Goal: Task Accomplishment & Management: Complete application form

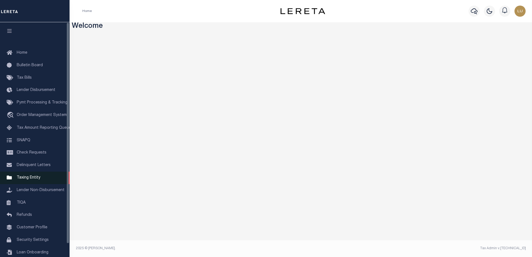
click at [46, 180] on link "Taxing Entity" at bounding box center [35, 178] width 70 height 13
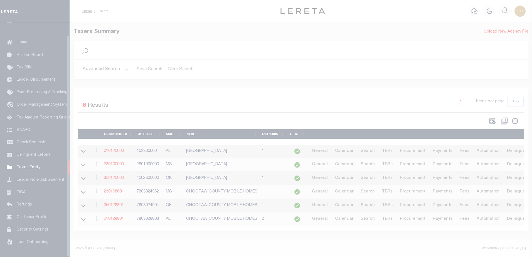
scroll to position [14, 0]
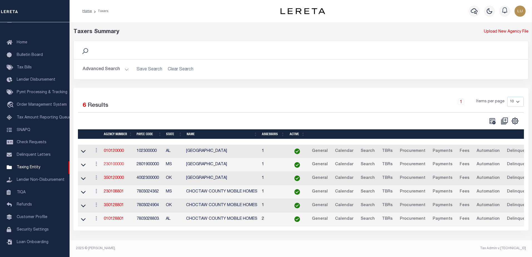
click at [118, 166] on link "230100000" at bounding box center [114, 164] width 20 height 4
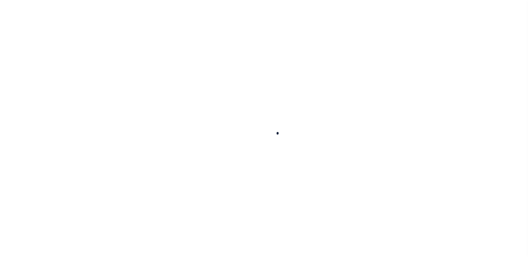
select select
checkbox input "false"
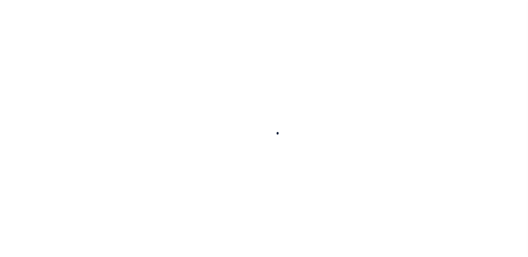
checkbox input "false"
type input "2801900000"
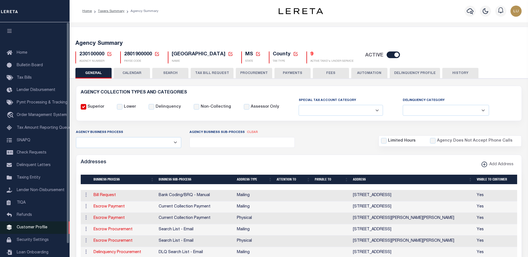
click at [33, 230] on span "Customer Profile" at bounding box center [32, 228] width 31 height 4
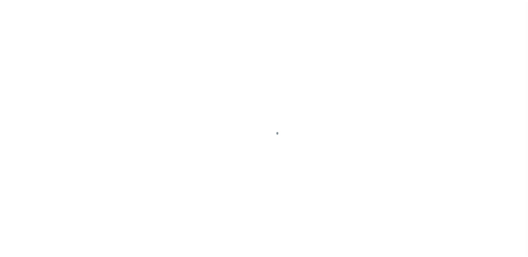
scroll to position [14, 0]
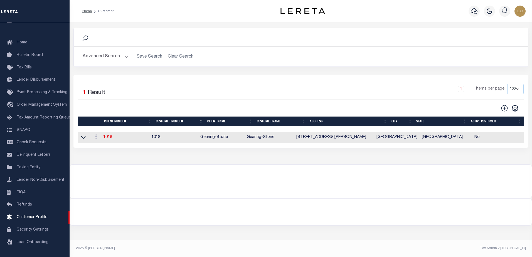
click at [120, 59] on button "Advanced Search" at bounding box center [106, 56] width 46 height 11
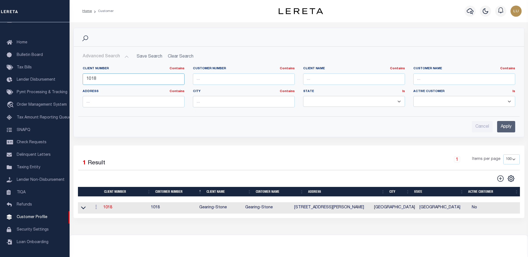
click at [117, 78] on input "1018" at bounding box center [134, 78] width 102 height 11
type input "2711"
click at [509, 126] on input "Apply" at bounding box center [506, 126] width 18 height 11
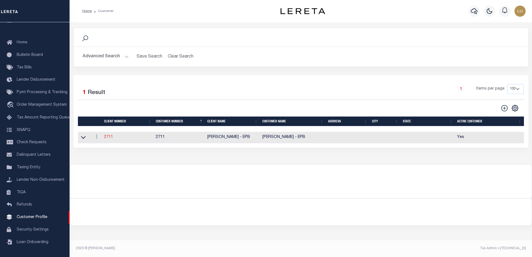
click at [109, 138] on link "2711" at bounding box center [108, 137] width 9 height 4
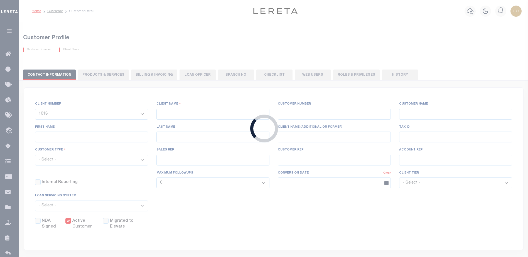
select select
type input "[PERSON_NAME] - EPB"
type input "2711"
type input "[PERSON_NAME] - EPB"
select select "Residential"
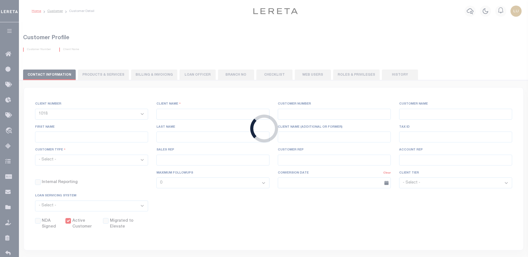
checkbox input "true"
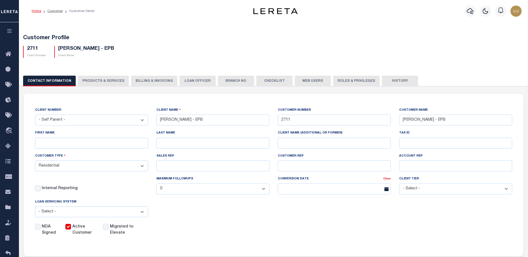
click at [108, 82] on button "PRODUCTS & SERVICES" at bounding box center [103, 81] width 51 height 11
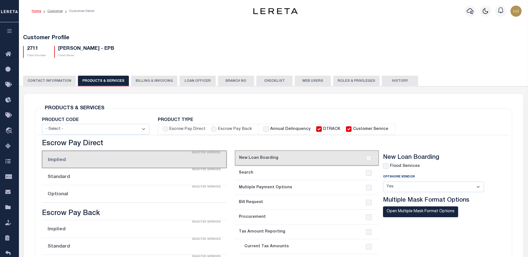
radio input "true"
checkbox input "true"
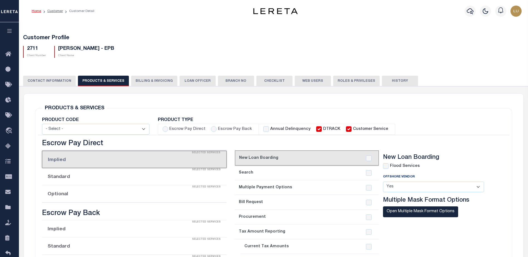
checkbox input "true"
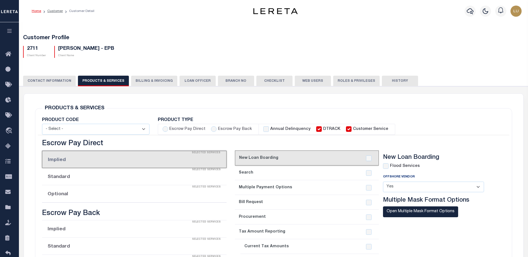
checkbox input "true"
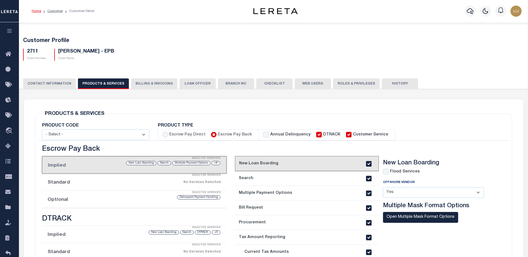
click at [10, 32] on icon "button" at bounding box center [9, 30] width 6 height 5
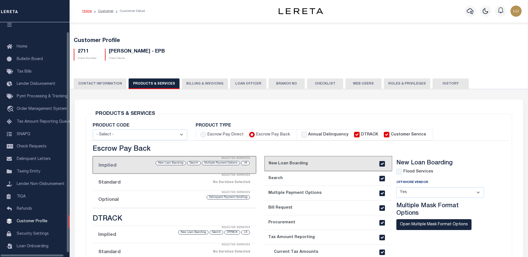
scroll to position [14, 0]
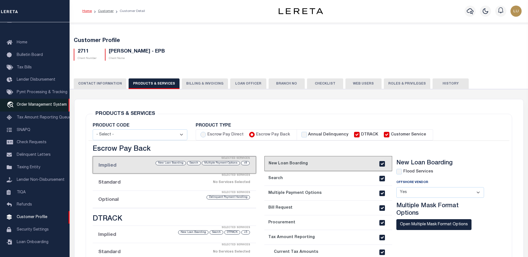
click at [45, 103] on span "Order Management System" at bounding box center [42, 105] width 50 height 4
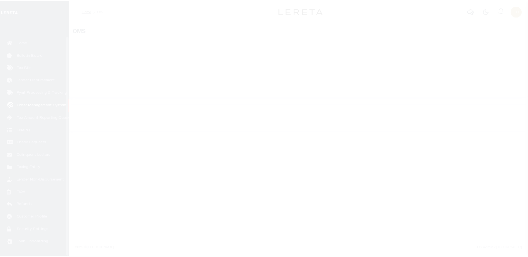
scroll to position [14, 0]
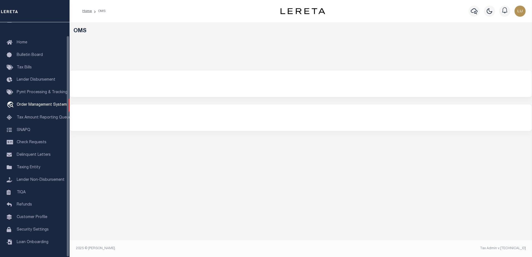
select select "200"
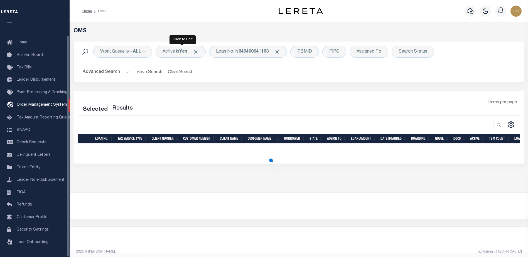
select select "200"
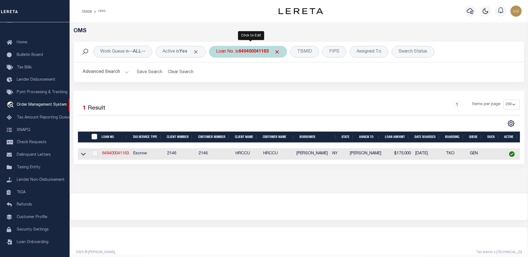
click at [244, 48] on div "Loan No. is 649400041163" at bounding box center [248, 52] width 78 height 12
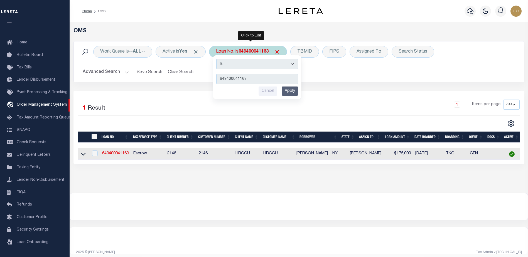
type input "LF-EPB-Dtrack-16"
click at [293, 90] on input "Apply" at bounding box center [290, 91] width 16 height 9
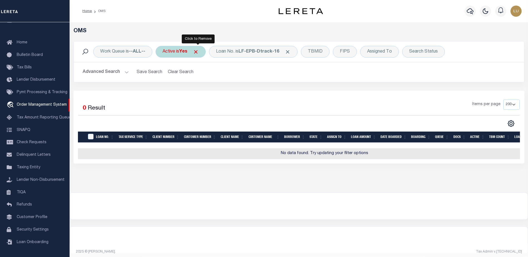
click at [199, 52] on span "Click to Remove" at bounding box center [196, 52] width 6 height 6
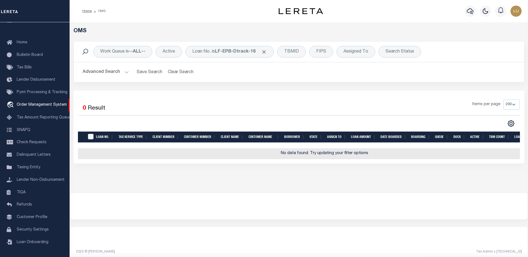
click at [122, 72] on button "Advanced Search" at bounding box center [106, 72] width 46 height 11
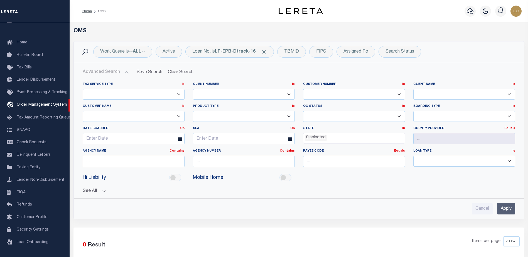
click at [509, 208] on input "Apply" at bounding box center [506, 208] width 18 height 11
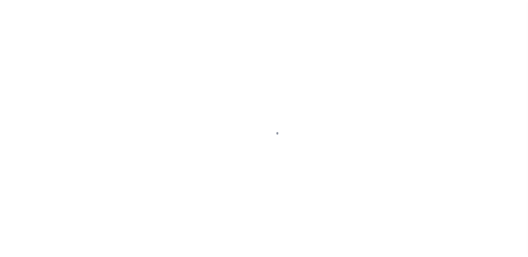
scroll to position [14, 0]
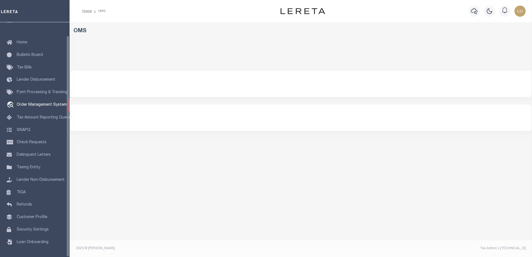
select select "200"
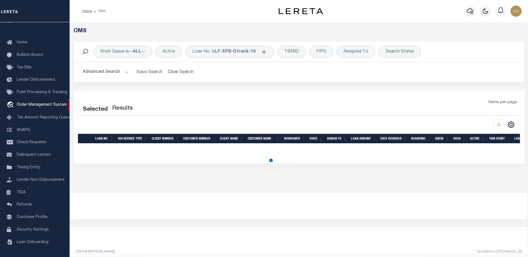
select select "200"
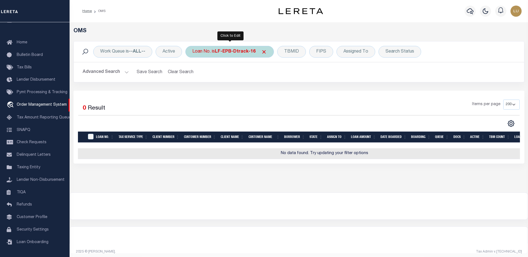
click at [224, 53] on b "LF-EPB-Dtrack-16" at bounding box center [235, 52] width 41 height 4
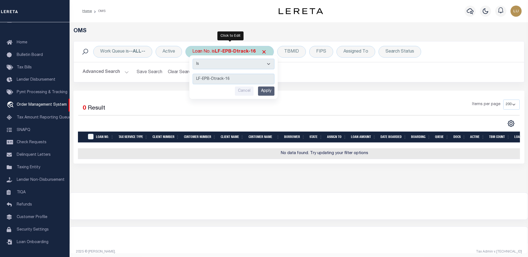
click at [261, 88] on input "Apply" at bounding box center [266, 91] width 16 height 9
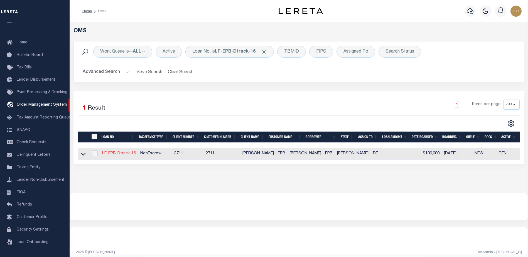
click at [124, 156] on link "LF-EPB-Dtrack-16" at bounding box center [119, 154] width 34 height 4
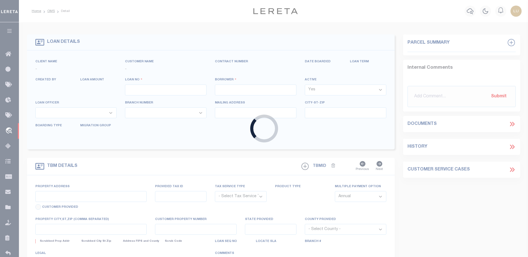
type input "LF-EPB-Dtrack-16"
type input "[PERSON_NAME]"
select select
type input "[STREET_ADDRESS]"
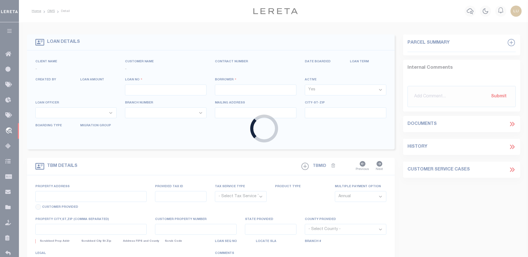
type input "WILMINGTON DE 19801-2111"
type input "[DATE]"
select select "10"
select select "NonEscrow"
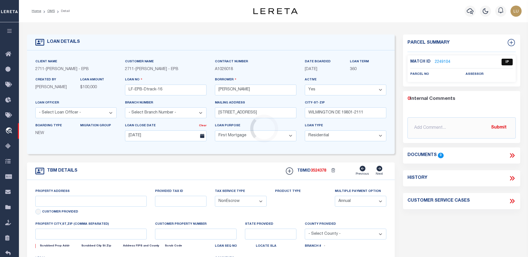
type input "[STREET_ADDRESS]"
select select
type input "WILMINGTON DE 19801-2111"
type input "DE"
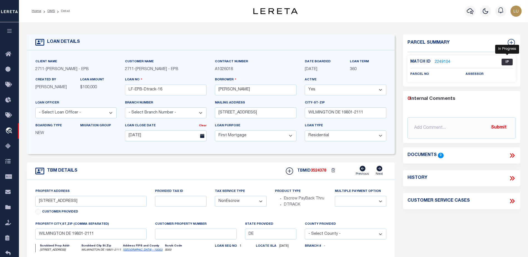
click at [503, 61] on span "IP" at bounding box center [506, 62] width 11 height 7
click at [449, 62] on link "2249104" at bounding box center [443, 62] width 16 height 6
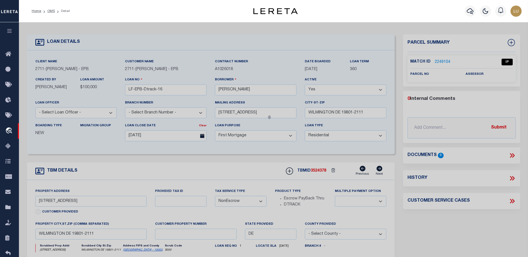
checkbox input "false"
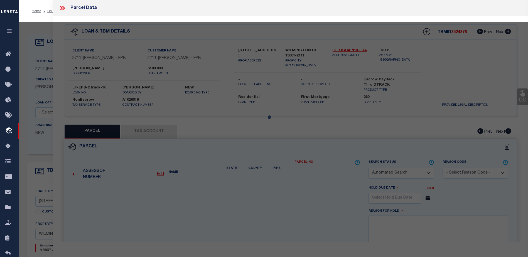
select select "IP"
checkbox input "false"
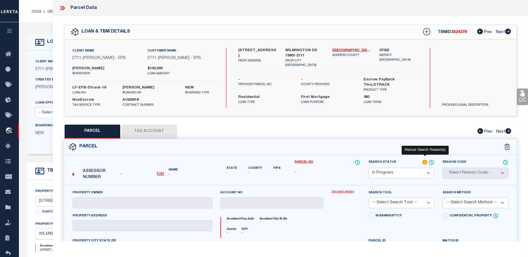
click at [425, 160] on icon at bounding box center [425, 162] width 6 height 6
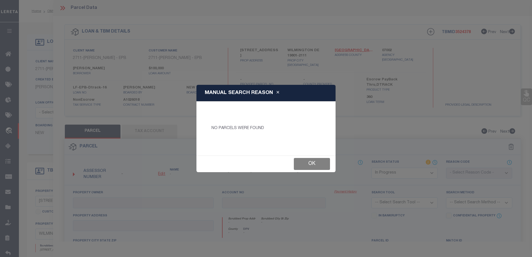
click at [306, 164] on button "Ok" at bounding box center [312, 164] width 36 height 12
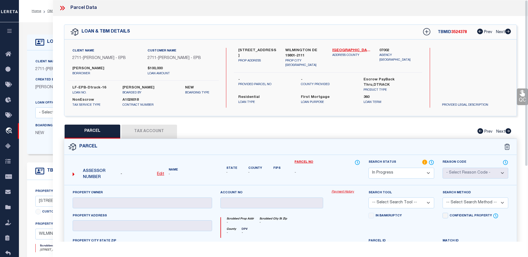
click at [422, 13] on div "Parcel Data" at bounding box center [290, 8] width 475 height 16
click at [55, 30] on div "QC QC QC" at bounding box center [290, 183] width 475 height 334
click at [47, 24] on div "LOAN DETAILS Client Name 2711" at bounding box center [273, 188] width 509 height 333
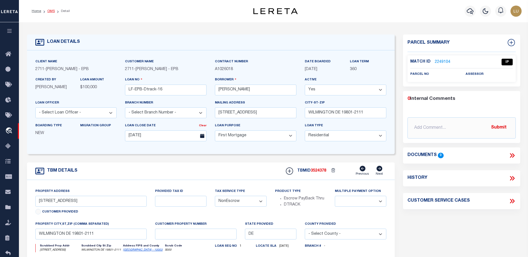
click at [50, 12] on link "OMS" at bounding box center [51, 10] width 8 height 3
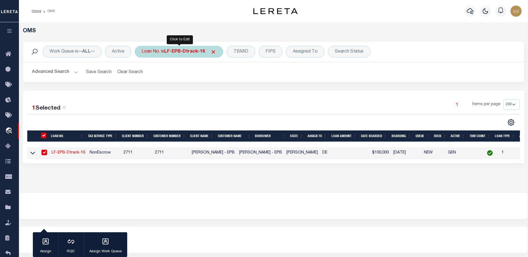
click at [171, 51] on b "LF-EPB-Dtrack-16" at bounding box center [184, 52] width 41 height 4
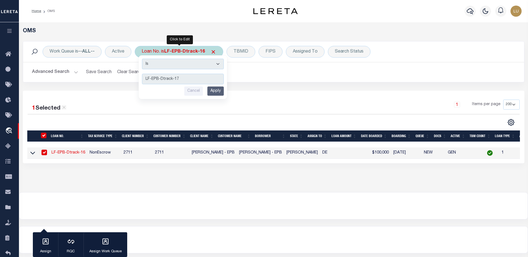
type input "LF-EPB-Dtrack-17"
click at [221, 91] on input "Apply" at bounding box center [215, 91] width 16 height 9
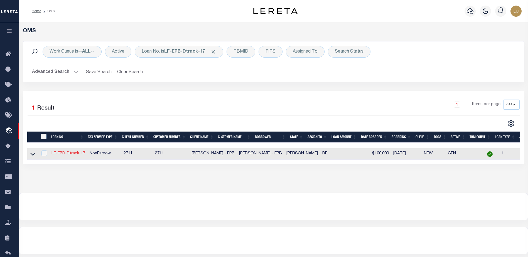
click at [70, 155] on link "LF-EPB-Dtrack-17" at bounding box center [68, 154] width 34 height 4
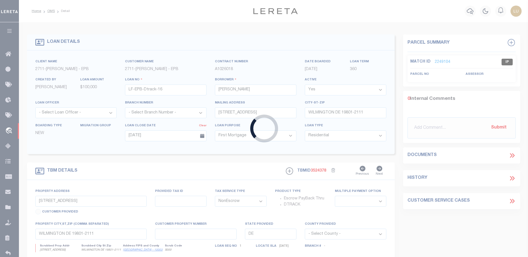
type input "LF-EPB-Dtrack-17"
type input "415 CARVER DR"
type input "WILMINGTON DE 19801-5724"
type input "415 CARVER DR"
select select
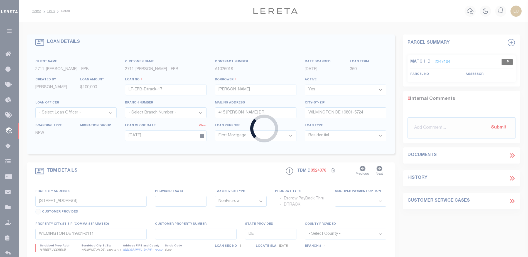
type input "WILMINGTON DE 19801-5724"
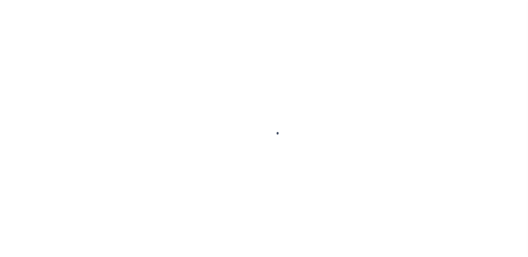
select select "10"
select select "NonEscrow"
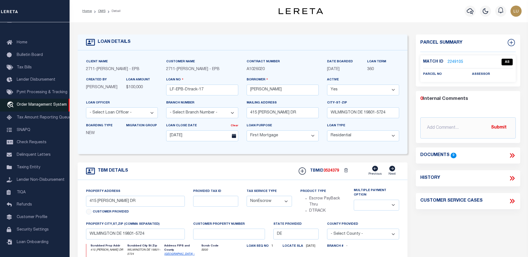
click at [41, 103] on span "Order Management System" at bounding box center [42, 105] width 50 height 4
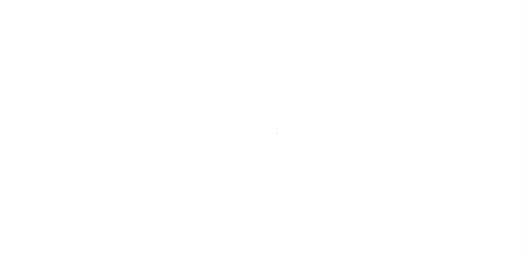
scroll to position [14, 0]
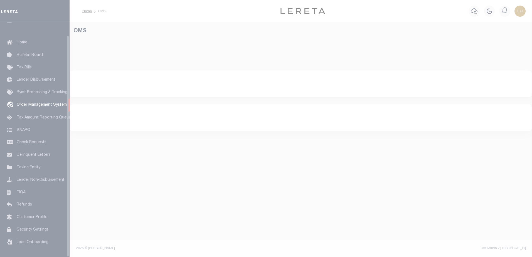
select select "200"
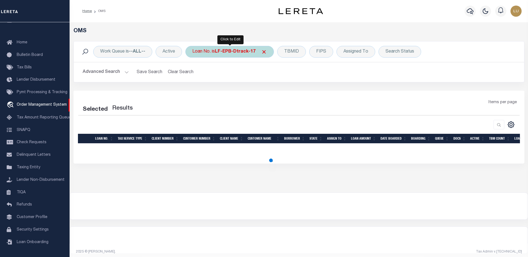
select select "200"
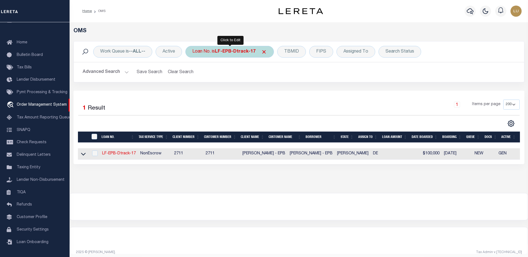
click at [202, 49] on div "Loan No. is LF-EPB-Dtrack-17" at bounding box center [229, 52] width 88 height 12
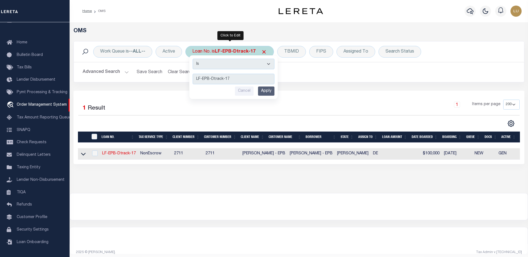
type input "LF-EPB-18"
click at [267, 89] on input "Apply" at bounding box center [266, 91] width 16 height 9
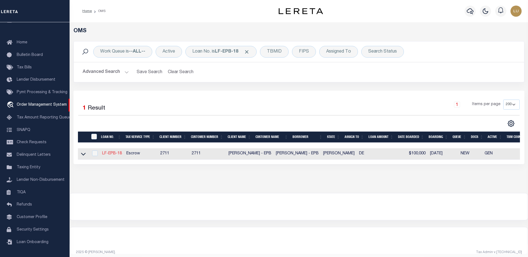
click at [115, 153] on link "LF-EPB-18" at bounding box center [112, 154] width 20 height 4
type input "LF-EPB-18"
type input "[PERSON_NAME]"
select select
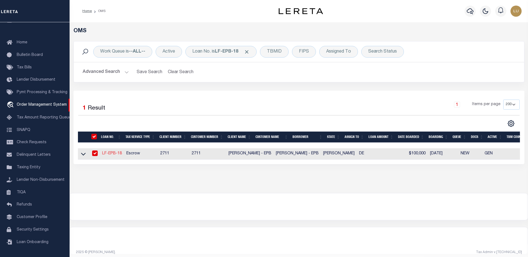
type input "437 [PERSON_NAME] DR"
type input "[GEOGRAPHIC_DATA] DE 19801-5720"
type input "[DATE]"
select select "10"
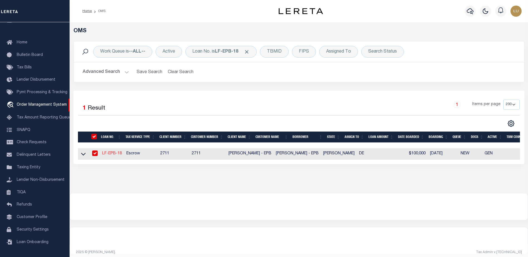
select select "Escrow"
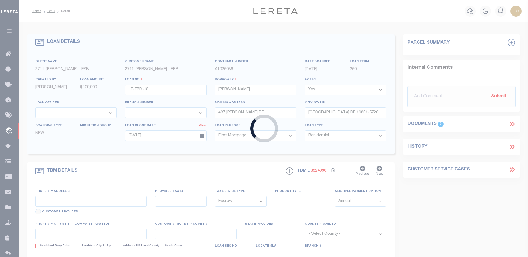
type input "437 [PERSON_NAME] DR"
select select
type input "[GEOGRAPHIC_DATA] DE 19801-5720"
type input "DE"
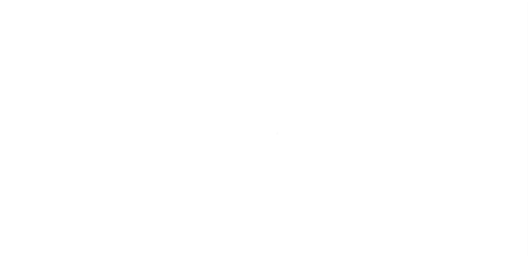
select select "10"
select select "Escrow"
select select "10"
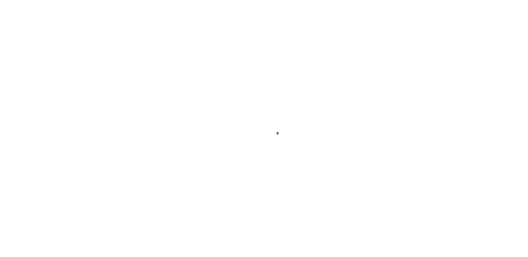
select select "10"
select select "Escrow"
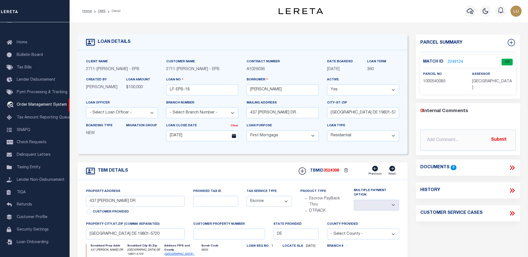
click at [453, 60] on link "2249124" at bounding box center [455, 62] width 16 height 6
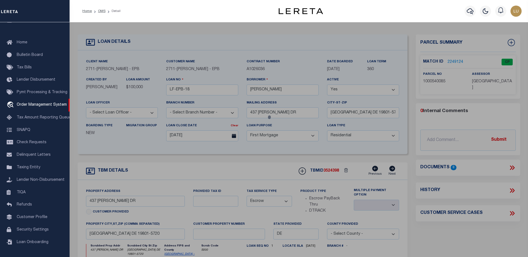
checkbox input "false"
select select "CP"
type input "GRAVES,SANDRA M"
select select "ATL"
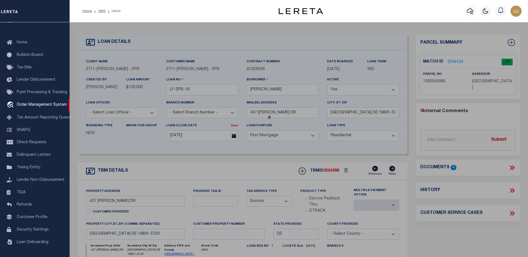
select select "ADD"
type input "437 BETHUNE DR"
checkbox input "false"
type input "WILMINGTON, DE 19801"
type textarea "LOT:35 BLK:1 10 DIST:10 SUBD:DUNLEITH SEC 1"
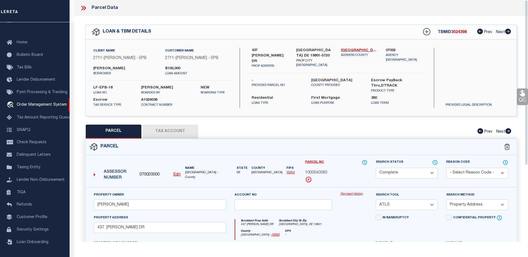
click at [360, 193] on link "Payment History" at bounding box center [353, 194] width 27 height 5
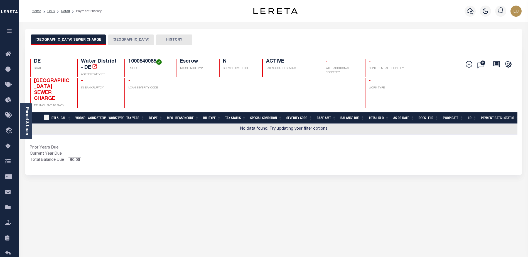
click at [132, 41] on button "[GEOGRAPHIC_DATA]" at bounding box center [131, 40] width 46 height 11
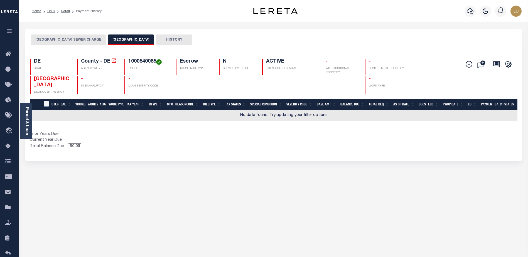
click at [85, 38] on button "NEW CASTLE COUNTY SEWER CHARGE" at bounding box center [68, 40] width 75 height 11
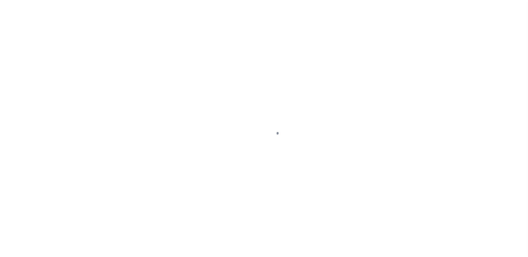
select select "IP"
select select "10"
select select "NonEscrow"
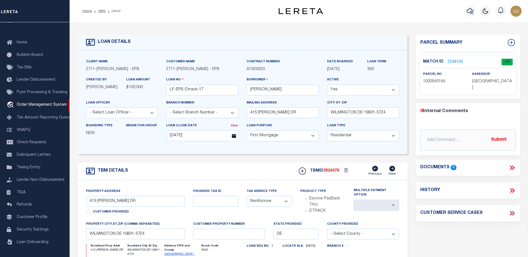
click at [451, 61] on link "2249105" at bounding box center [455, 62] width 16 height 6
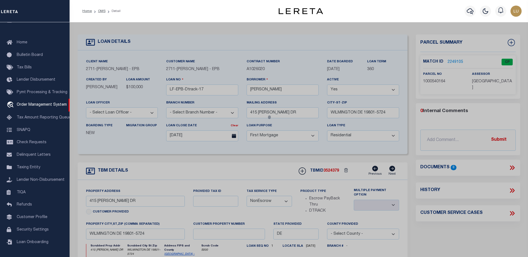
select select "AS"
checkbox input "false"
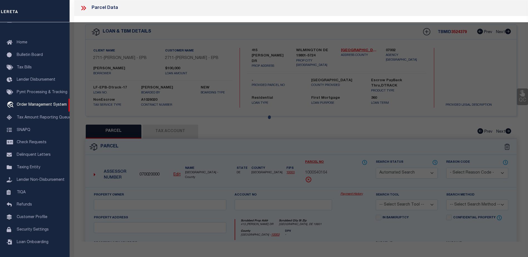
select select "CP"
type input "ORR ENTS LLC"
select select "ATL"
select select "ADD"
type input "415 CARVER DR"
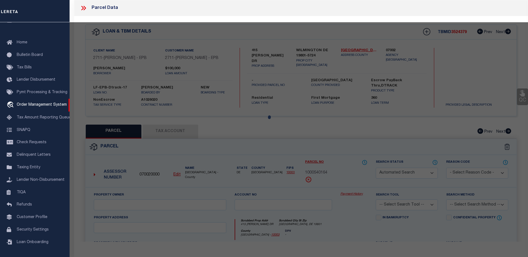
checkbox input "false"
type input "WILMINGTON, DE 19801"
type textarea "LOT:9 BLK:1 9 DIST:10 SUBD:DUNLEITH SEC 1"
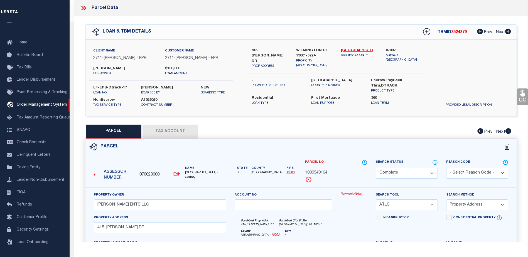
click at [356, 194] on link "Payment History" at bounding box center [353, 194] width 27 height 5
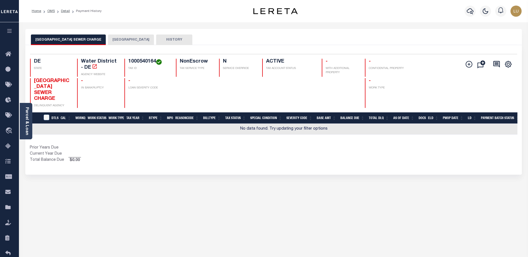
click at [129, 37] on button "[GEOGRAPHIC_DATA]" at bounding box center [131, 40] width 46 height 11
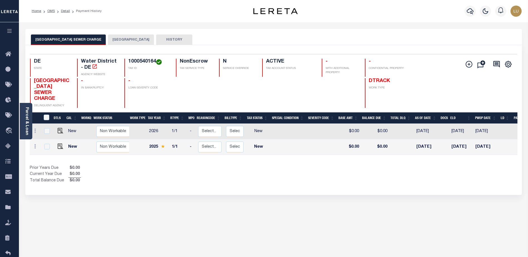
click at [132, 38] on button "[GEOGRAPHIC_DATA]" at bounding box center [131, 40] width 46 height 11
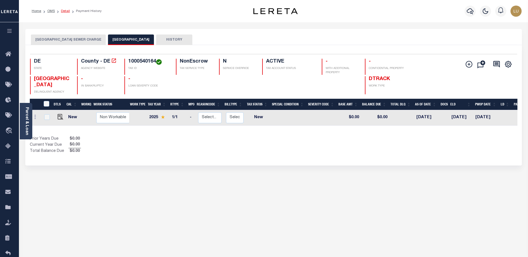
click at [63, 12] on link "Detail" at bounding box center [65, 10] width 9 height 3
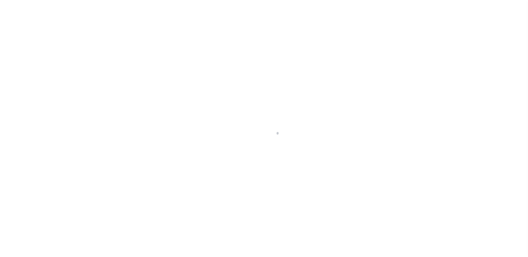
select select "10"
select select "NonEscrow"
type input "415 CARVER DR"
select select
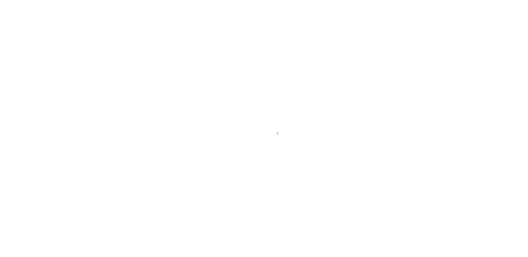
type input "WILMINGTON DE 19801-5724"
type input "DE"
select select
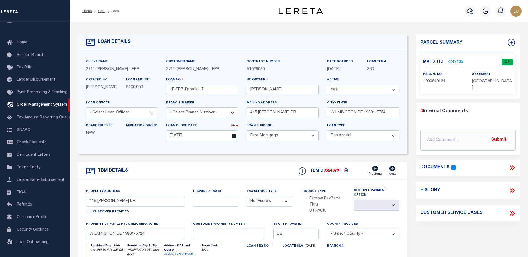
click at [456, 61] on link "2249105" at bounding box center [455, 62] width 16 height 6
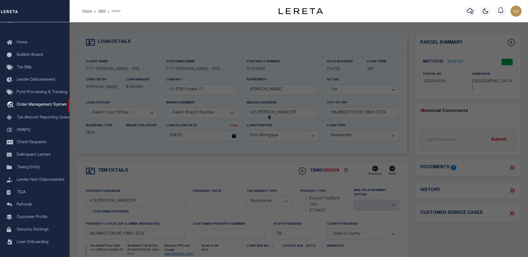
checkbox input "false"
select select "CP"
type input "[PERSON_NAME] ENTS LLC"
select select "ATL"
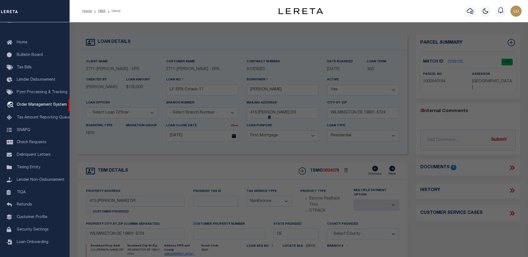
select select "ADD"
type input "415 [PERSON_NAME] DR"
checkbox input "false"
type input "[GEOGRAPHIC_DATA], DE 19801"
type textarea "LOT:9 BLK:1 9 DIST:10 SUBD:DUNLEITH SEC 1"
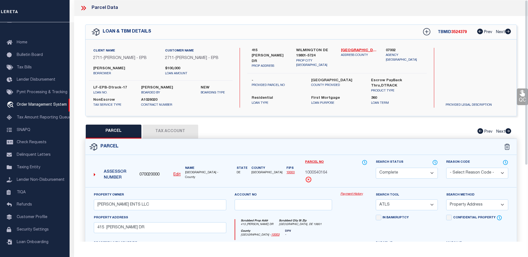
click at [353, 193] on link "Payment History" at bounding box center [353, 194] width 27 height 5
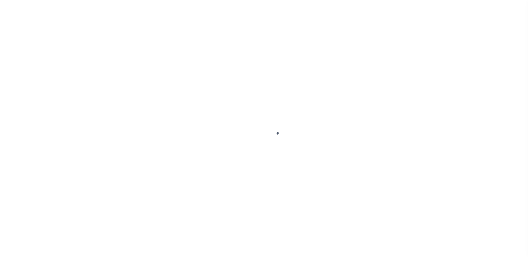
select select "10"
select select "Escrow"
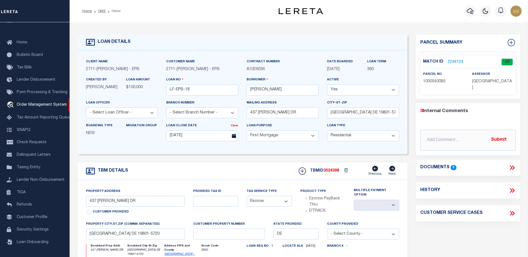
click at [453, 62] on link "2249124" at bounding box center [455, 62] width 16 height 6
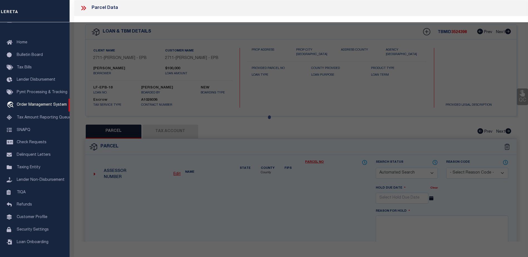
checkbox input "false"
select select "CP"
type input "GRAVES,SANDRA M"
select select "ATL"
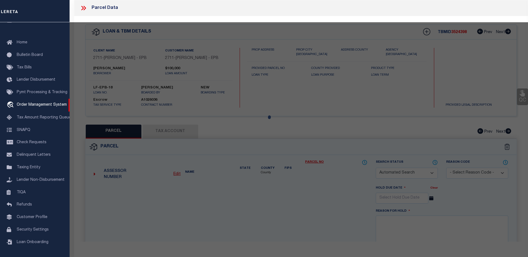
select select "ADD"
type input "437 BETHUNE DR"
checkbox input "false"
type input "WILMINGTON, DE 19801"
type textarea "LOT:35 BLK:1 10 DIST:10 SUBD:DUNLEITH SEC 1"
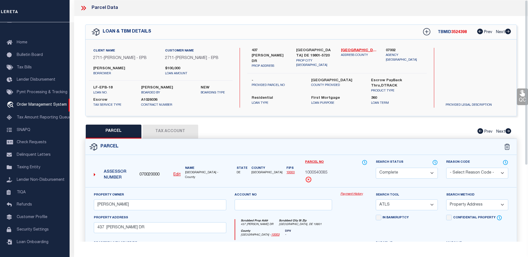
click at [346, 194] on link "Payment History" at bounding box center [353, 194] width 27 height 5
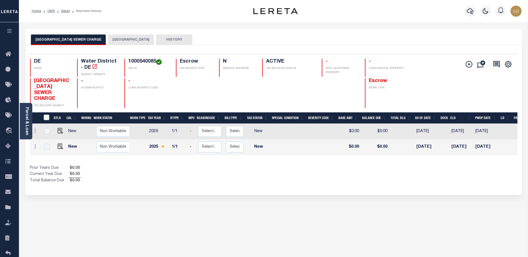
click at [125, 38] on button "[GEOGRAPHIC_DATA]" at bounding box center [131, 40] width 46 height 11
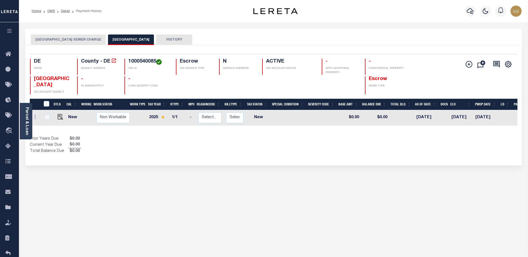
click at [87, 38] on button "[GEOGRAPHIC_DATA] SEWER CHARGE" at bounding box center [68, 40] width 75 height 11
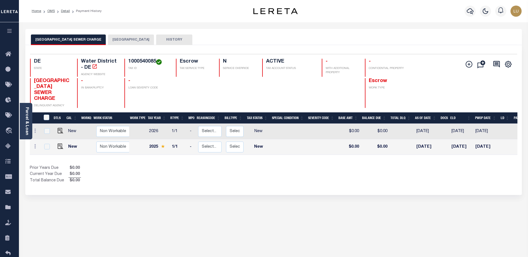
click at [132, 43] on button "[GEOGRAPHIC_DATA]" at bounding box center [131, 40] width 46 height 11
click at [124, 39] on button "[GEOGRAPHIC_DATA]" at bounding box center [131, 40] width 46 height 11
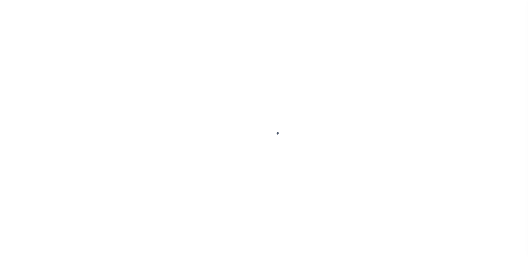
select select "10"
select select "NonEscrow"
